Goal: Transaction & Acquisition: Purchase product/service

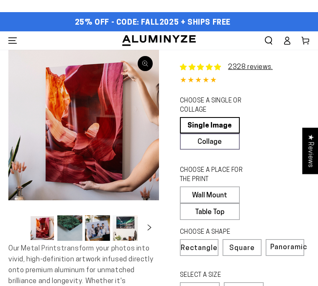
select select "**********"
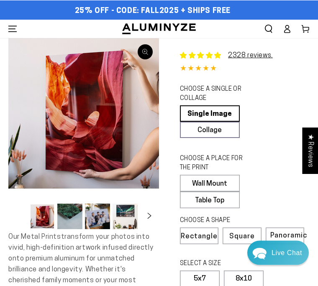
scroll to position [13, 0]
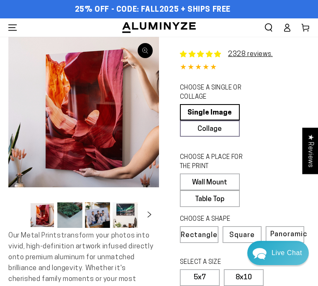
click at [233, 108] on link "Single Image" at bounding box center [210, 112] width 60 height 16
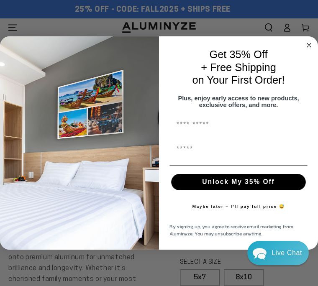
click at [306, 50] on icon "Close dialog" at bounding box center [309, 46] width 10 height 10
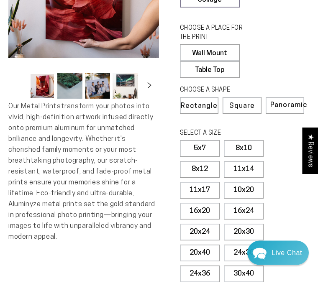
scroll to position [142, 0]
click at [248, 169] on label "11x14" at bounding box center [244, 169] width 40 height 17
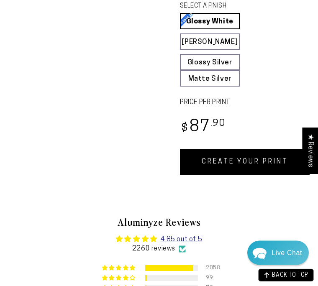
scroll to position [453, 0]
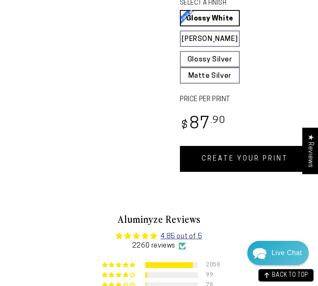
click at [268, 160] on link "CREATE YOUR PRINT" at bounding box center [245, 159] width 130 height 26
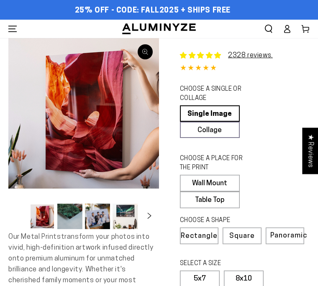
select select "**********"
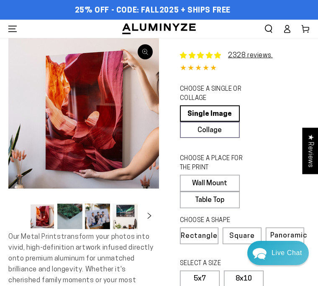
click at [229, 110] on link "Single Image" at bounding box center [210, 113] width 60 height 16
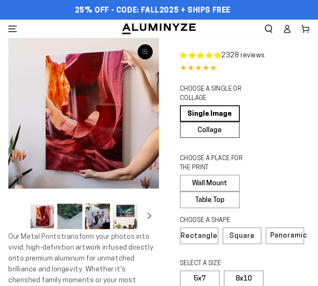
select select "**********"
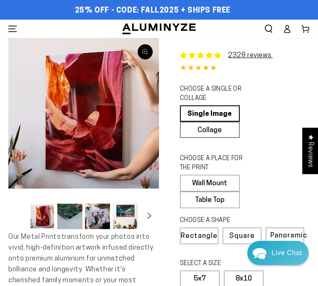
click at [231, 108] on link "Single Image" at bounding box center [210, 113] width 60 height 16
click at [228, 178] on label "Wall Mount" at bounding box center [210, 183] width 60 height 17
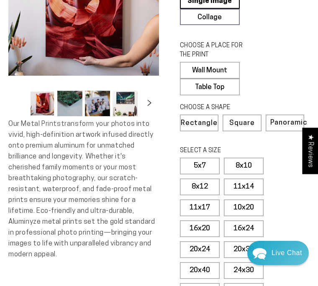
scroll to position [113, 0]
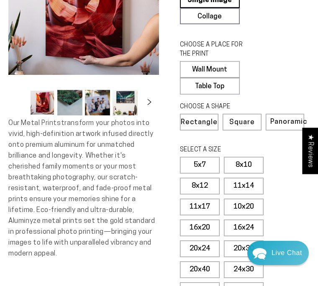
click at [255, 179] on label "11x14" at bounding box center [244, 186] width 40 height 17
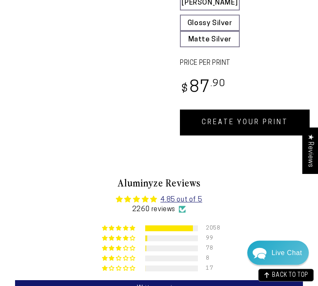
scroll to position [477, 0]
click at [235, 120] on link "CREATE YOUR PRINT" at bounding box center [245, 123] width 130 height 26
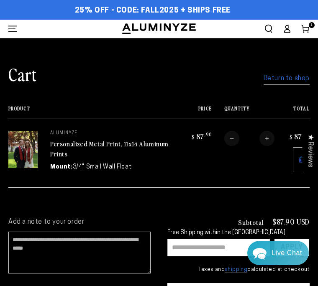
click at [182, 243] on input "text" at bounding box center [218, 248] width 102 height 18
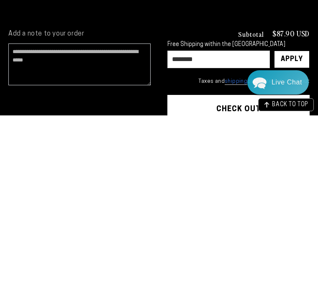
type input "********"
click at [295, 222] on div "Apply" at bounding box center [292, 230] width 22 height 17
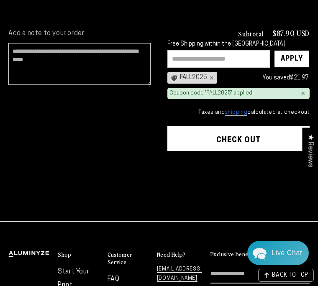
click at [273, 135] on button "Check out" at bounding box center [238, 138] width 142 height 25
